Goal: Complete application form

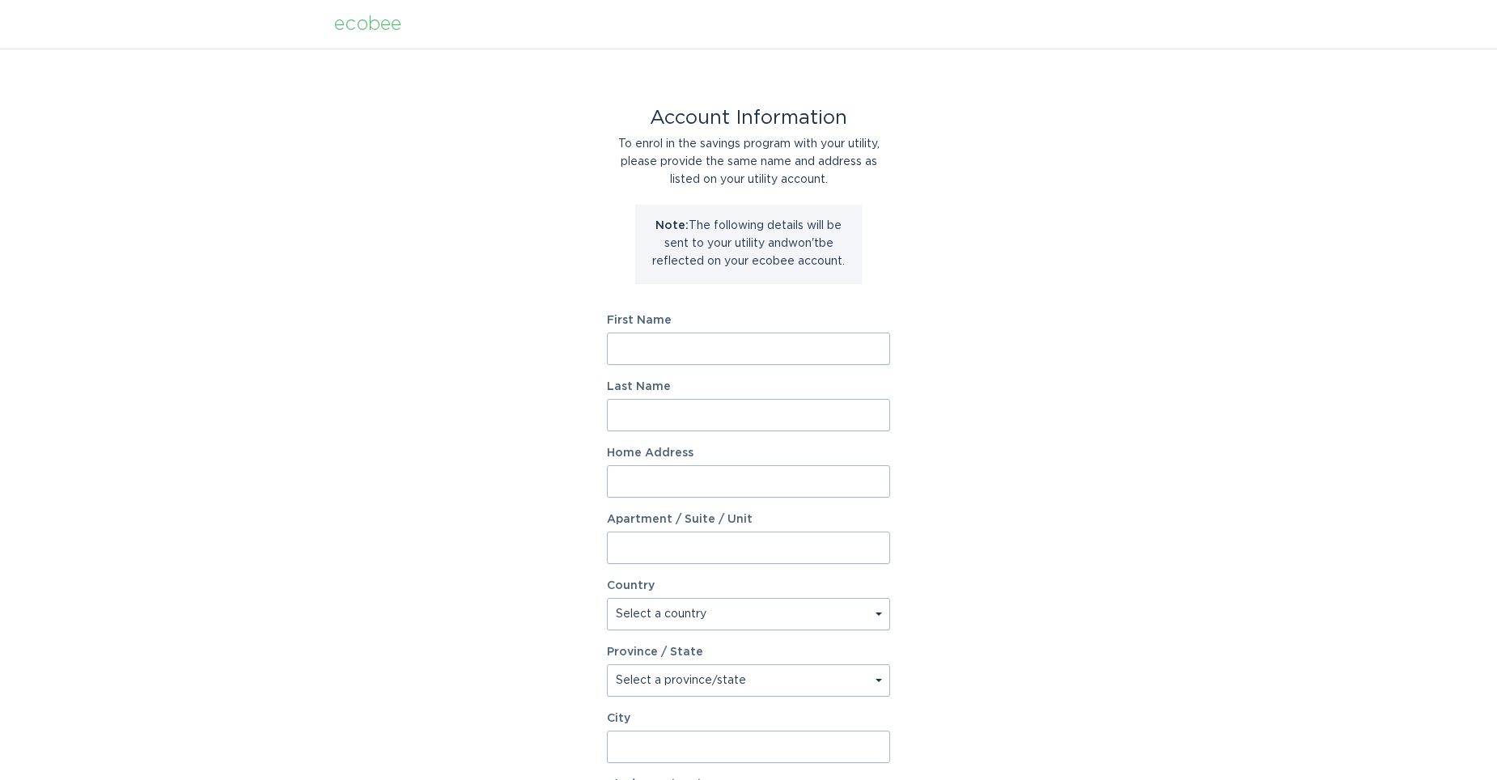
scroll to position [81, 0]
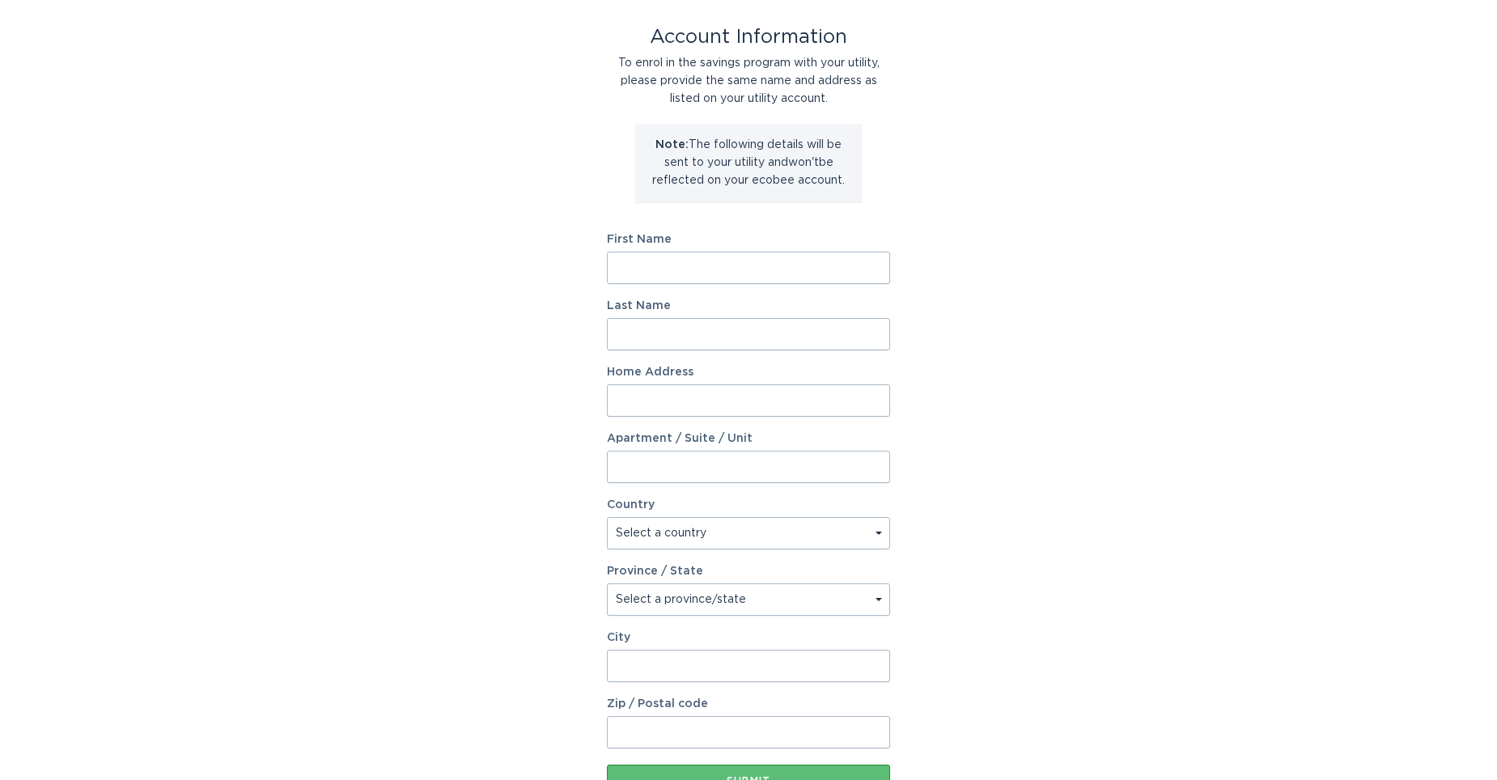
click at [676, 278] on input "First Name" at bounding box center [748, 268] width 283 height 32
type input "Sandra"
type input "Sanchez"
type input "10865 E Crescent Ave"
select select "US"
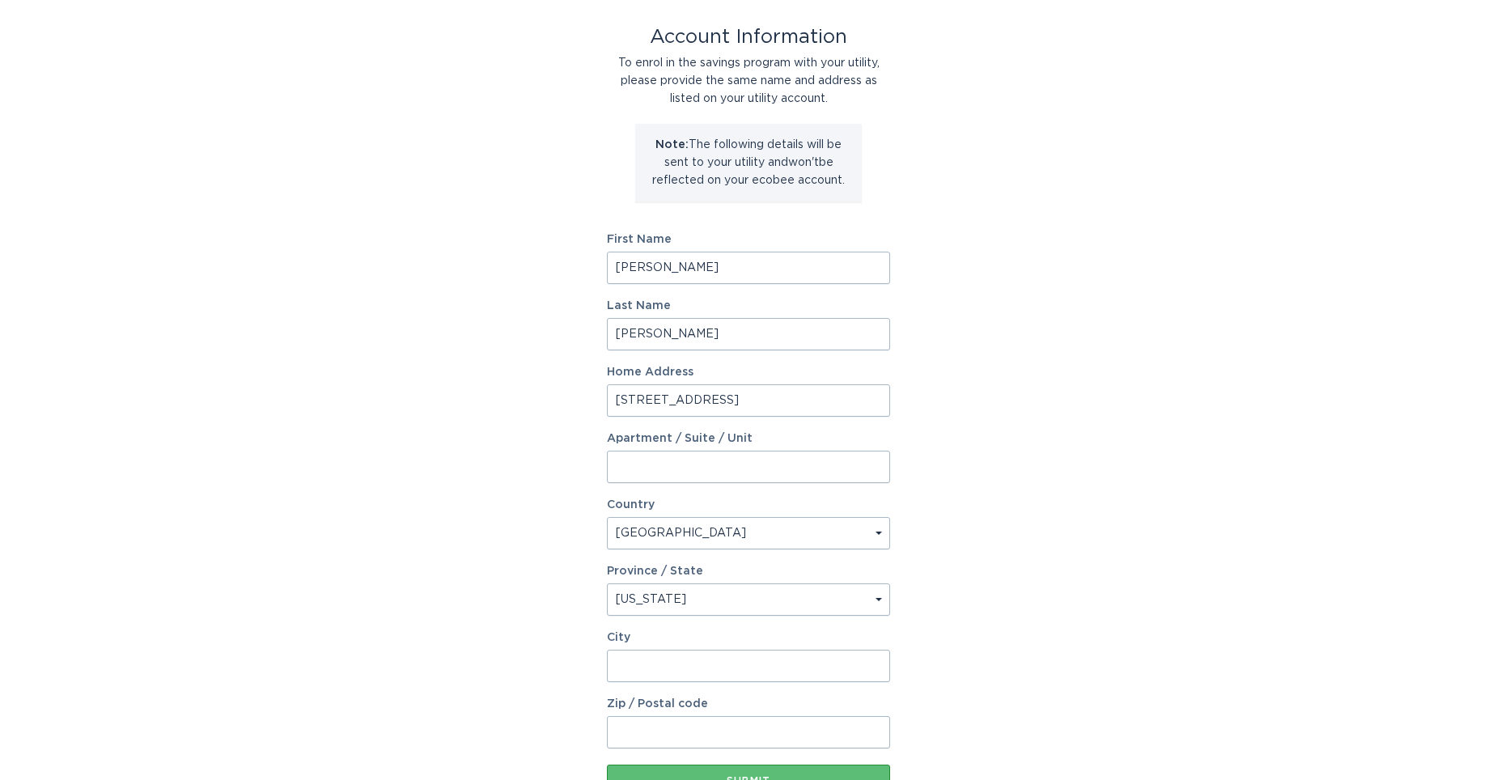
select select "AZ"
type input "Mesa"
type input "85208"
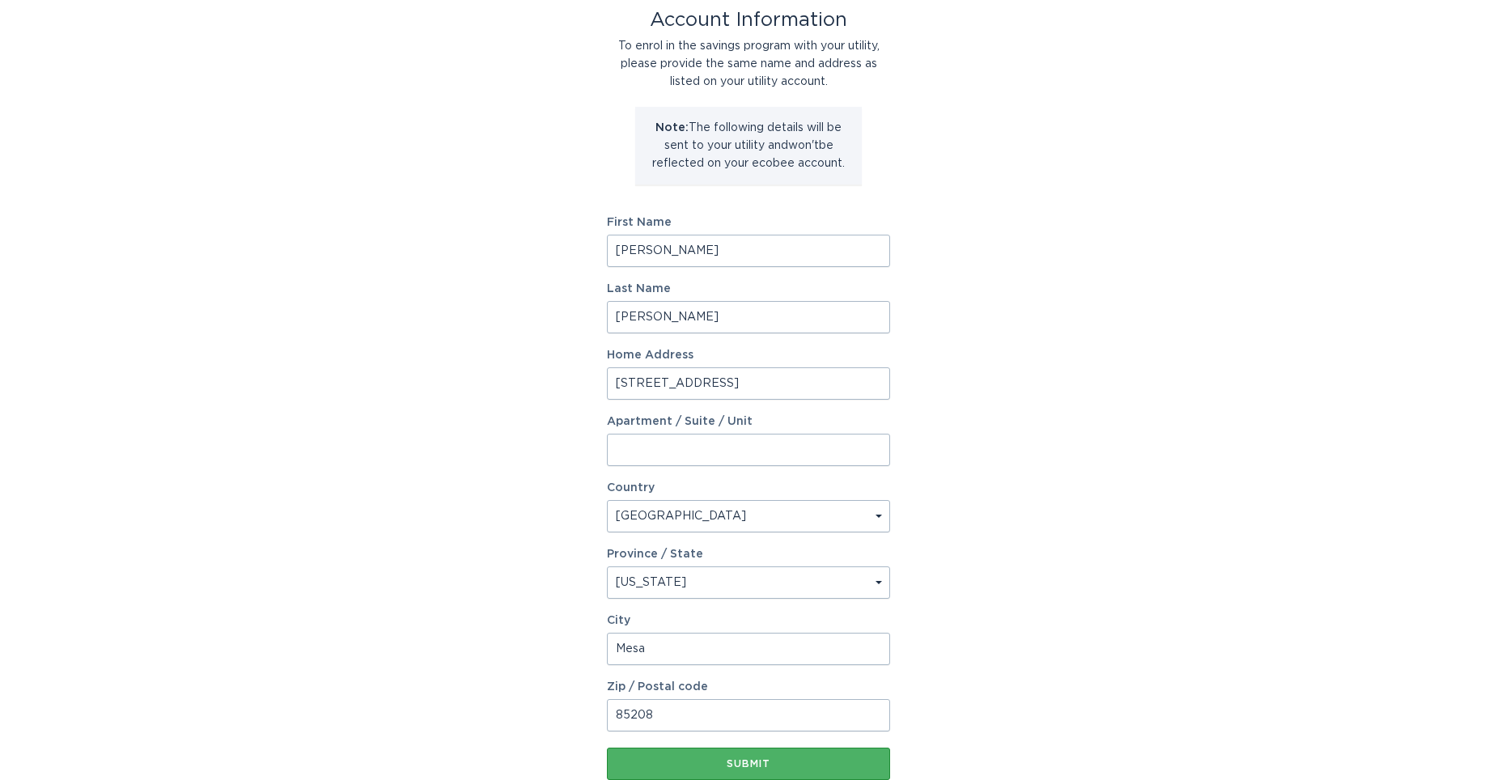
click at [769, 776] on button "Submit" at bounding box center [748, 764] width 283 height 32
